Goal: Find specific page/section: Find specific page/section

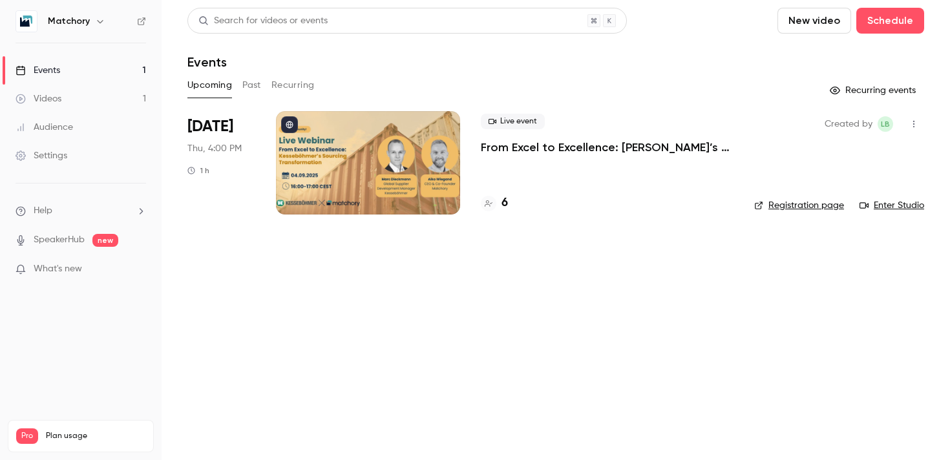
click at [362, 174] on div at bounding box center [368, 162] width 184 height 103
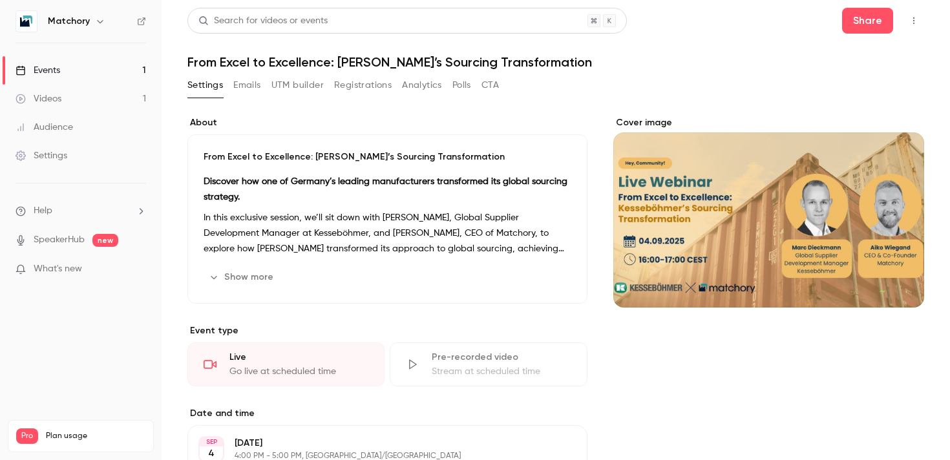
click at [347, 80] on button "Registrations" at bounding box center [363, 85] width 58 height 21
